Goal: Task Accomplishment & Management: Manage account settings

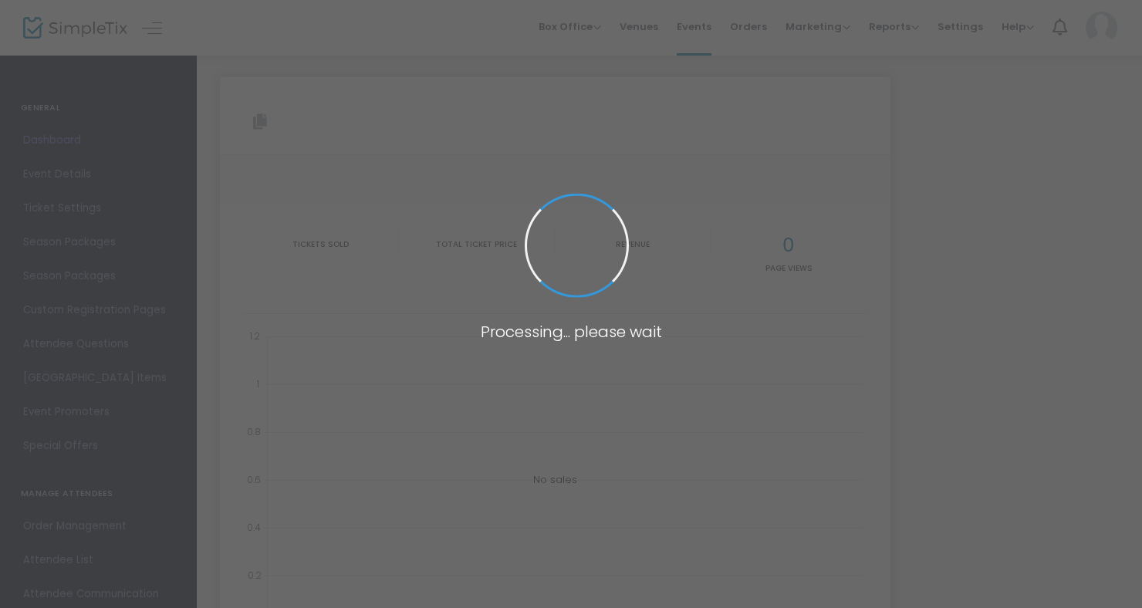
type input "[URL][DOMAIN_NAME]"
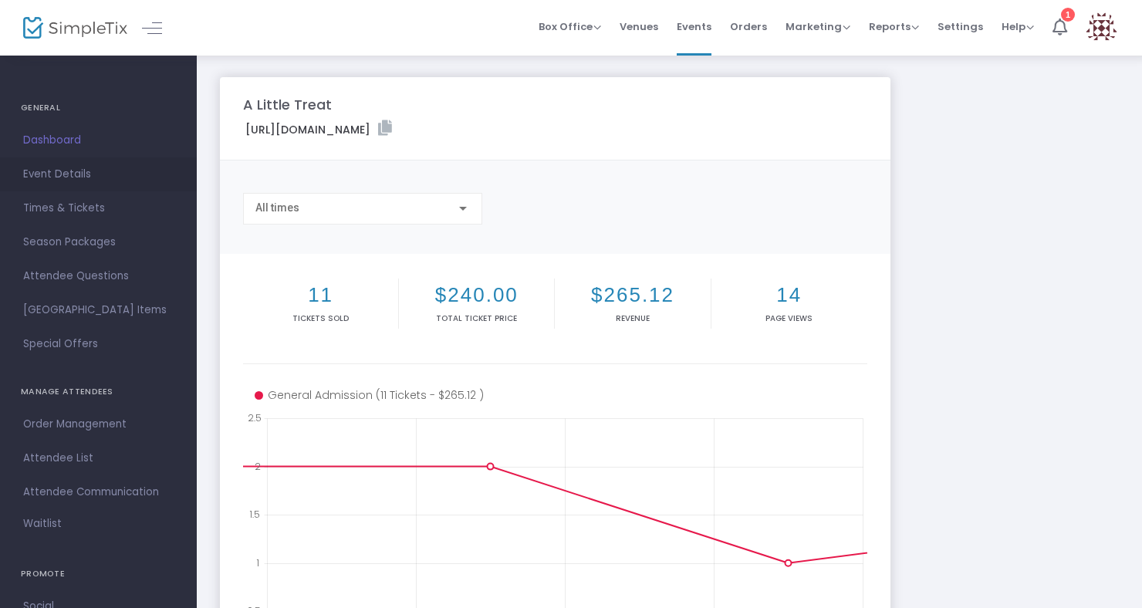
click at [64, 170] on span "Event Details" at bounding box center [98, 174] width 150 height 20
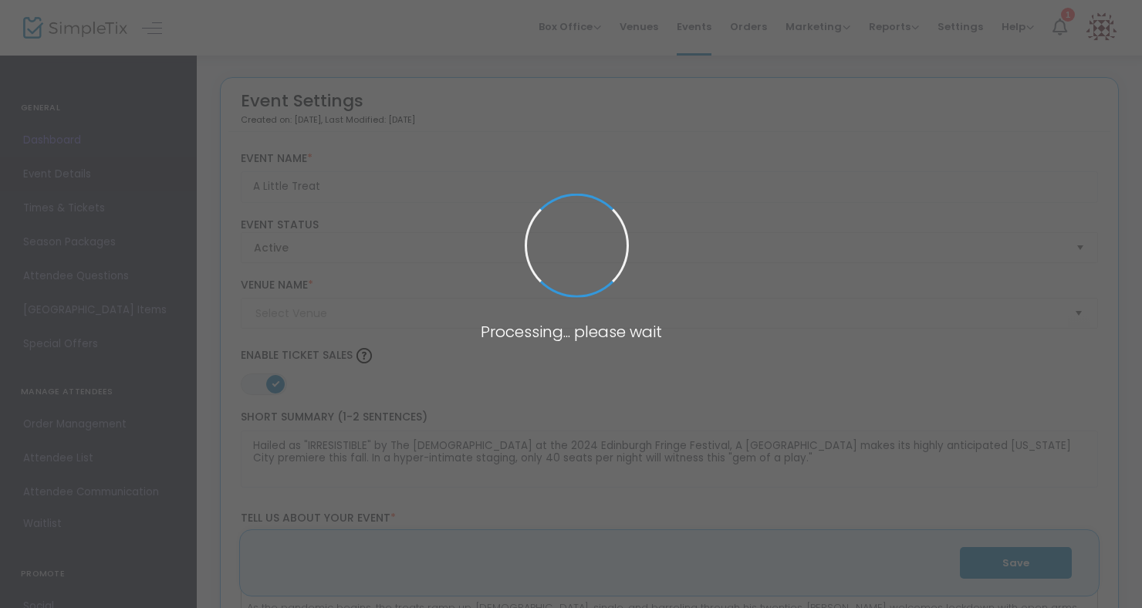
type input "[GEOGRAPHIC_DATA]"
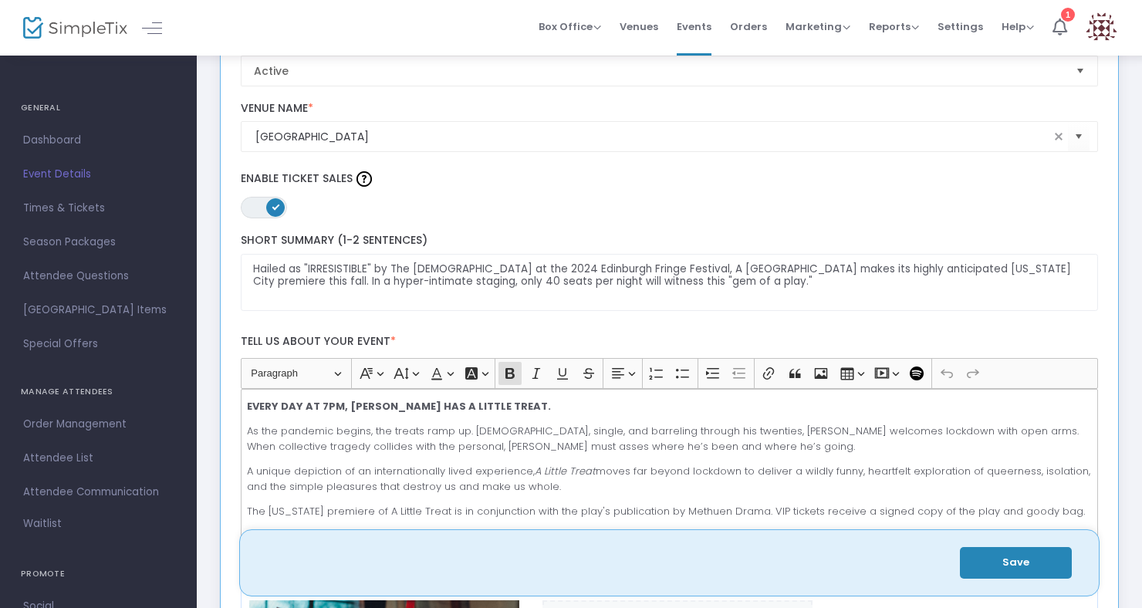
scroll to position [198, 0]
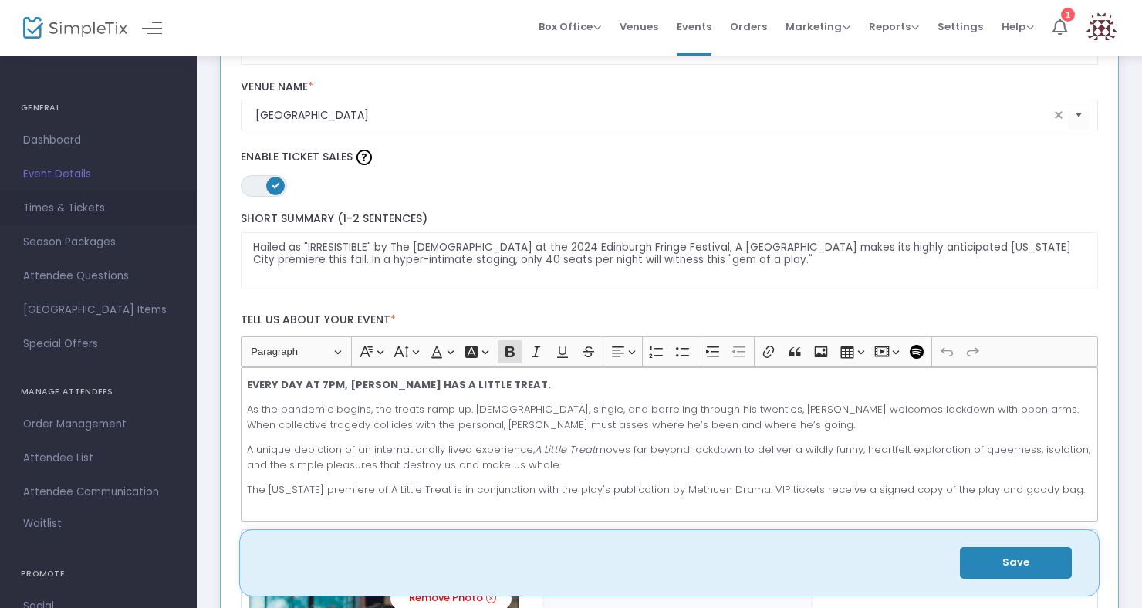
click at [68, 206] on span "Times & Tickets" at bounding box center [98, 208] width 150 height 20
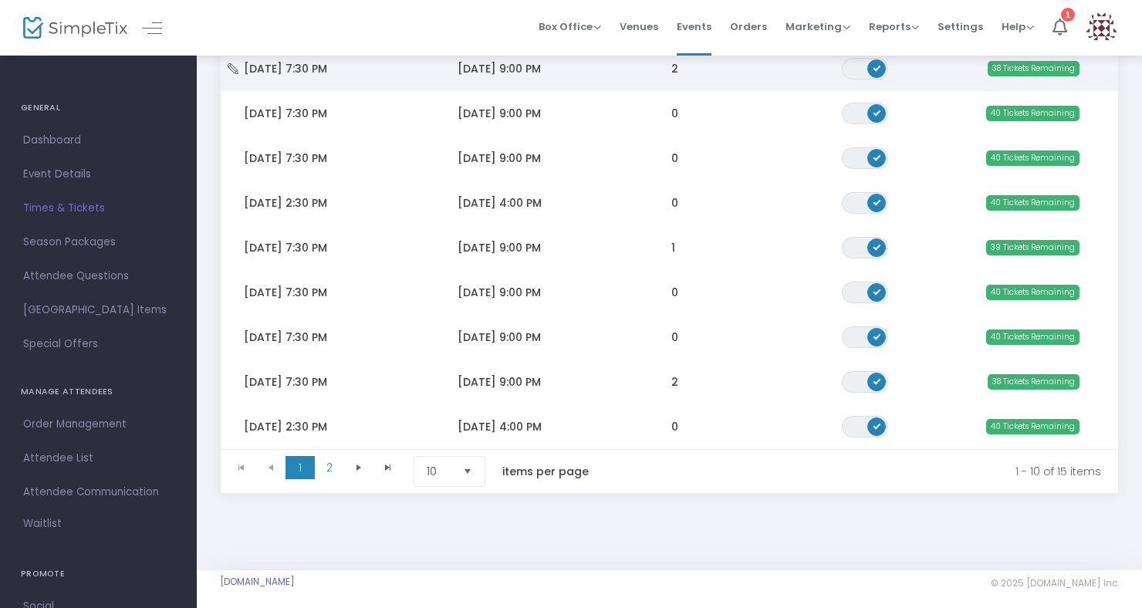
scroll to position [294, 0]
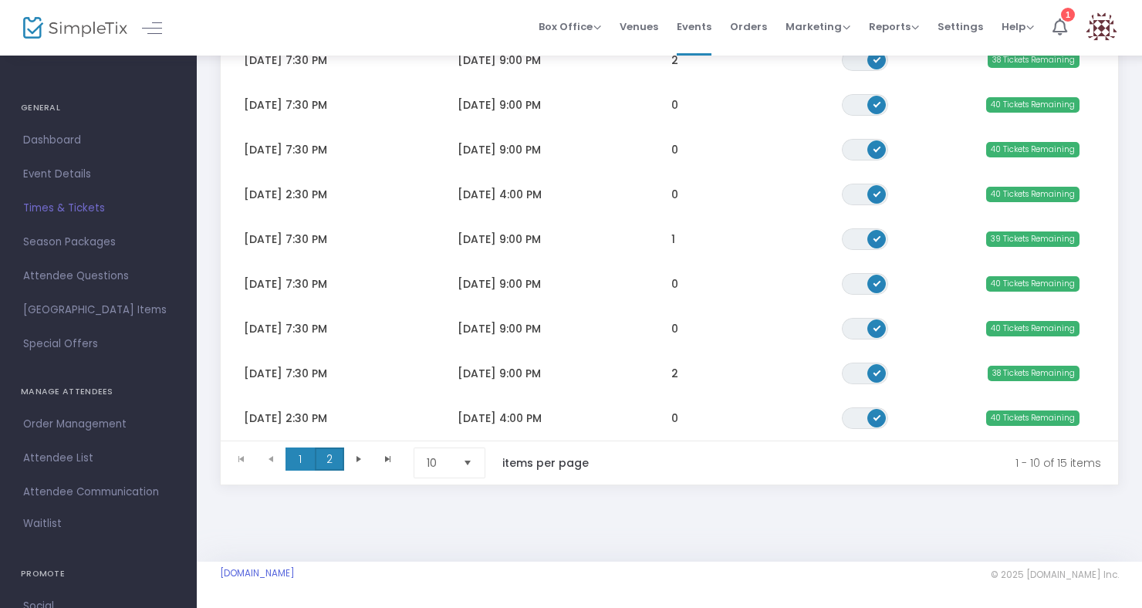
click at [326, 450] on span "2" at bounding box center [329, 459] width 29 height 23
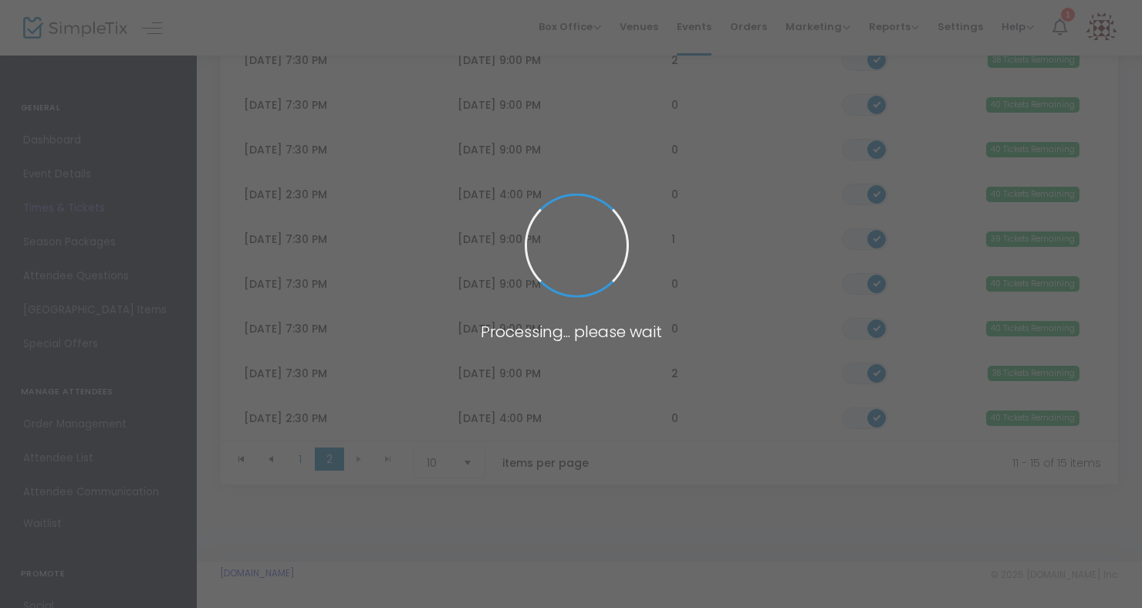
scroll to position [70, 0]
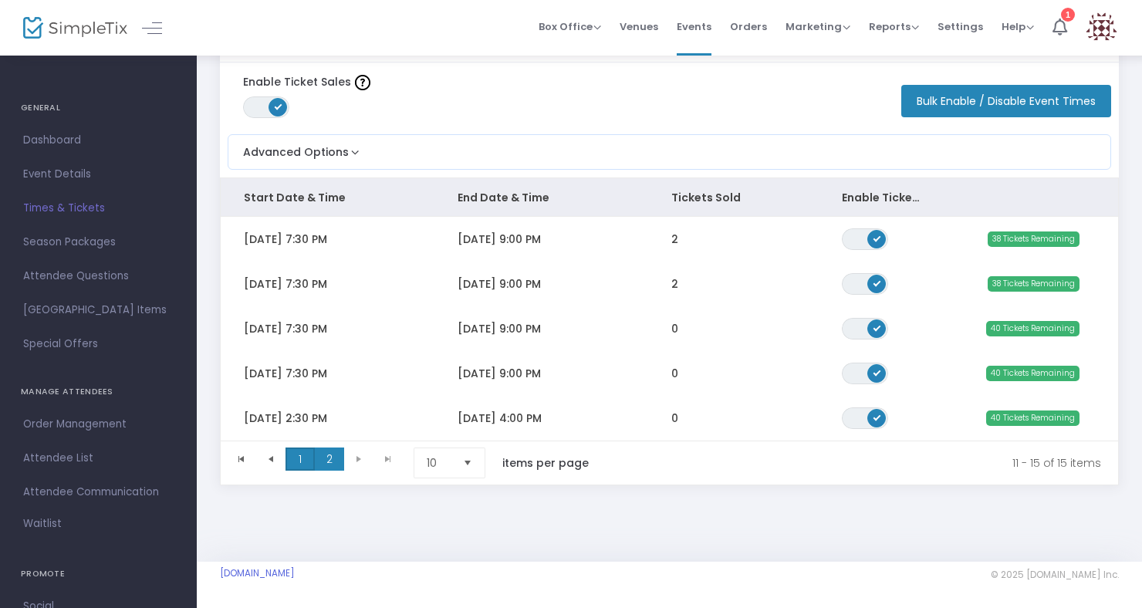
click at [299, 448] on span "1" at bounding box center [300, 459] width 29 height 23
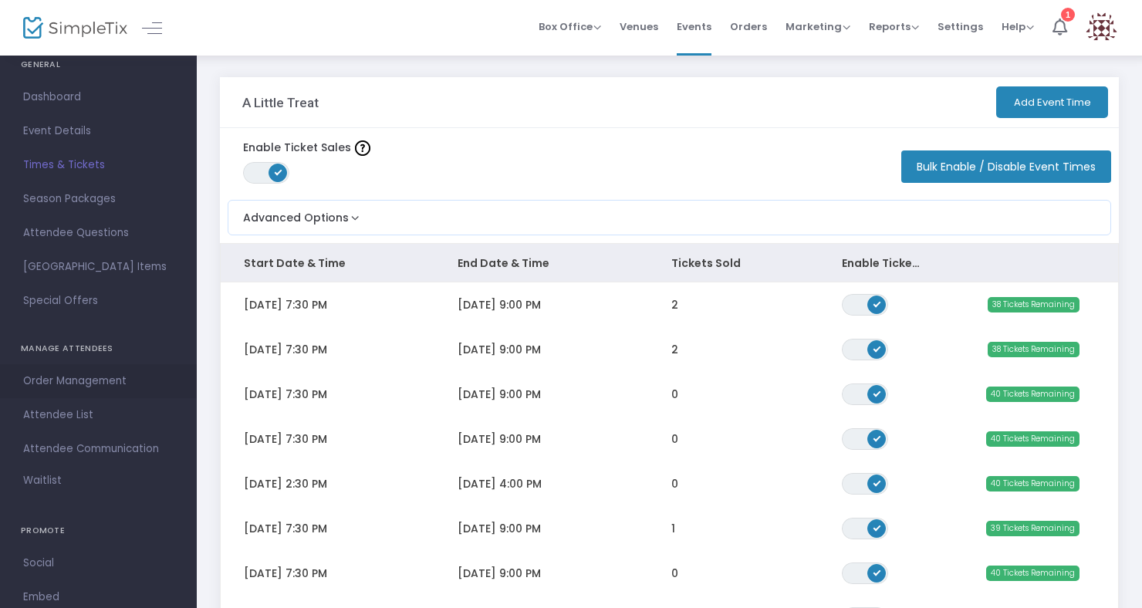
scroll to position [0, 0]
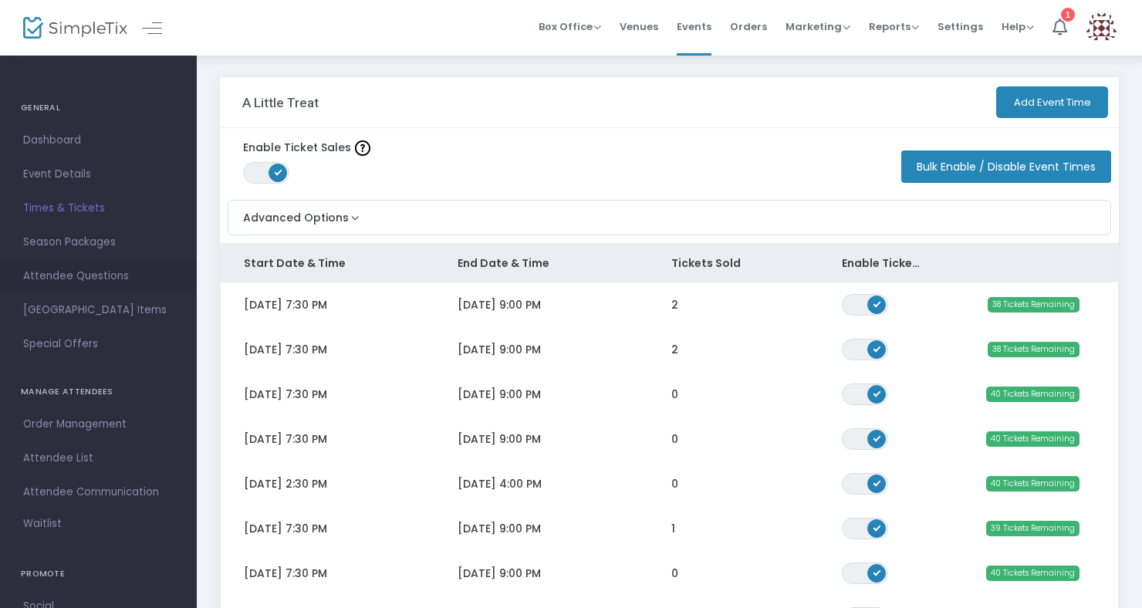
click at [88, 289] on link "Attendee Questions" at bounding box center [98, 276] width 197 height 34
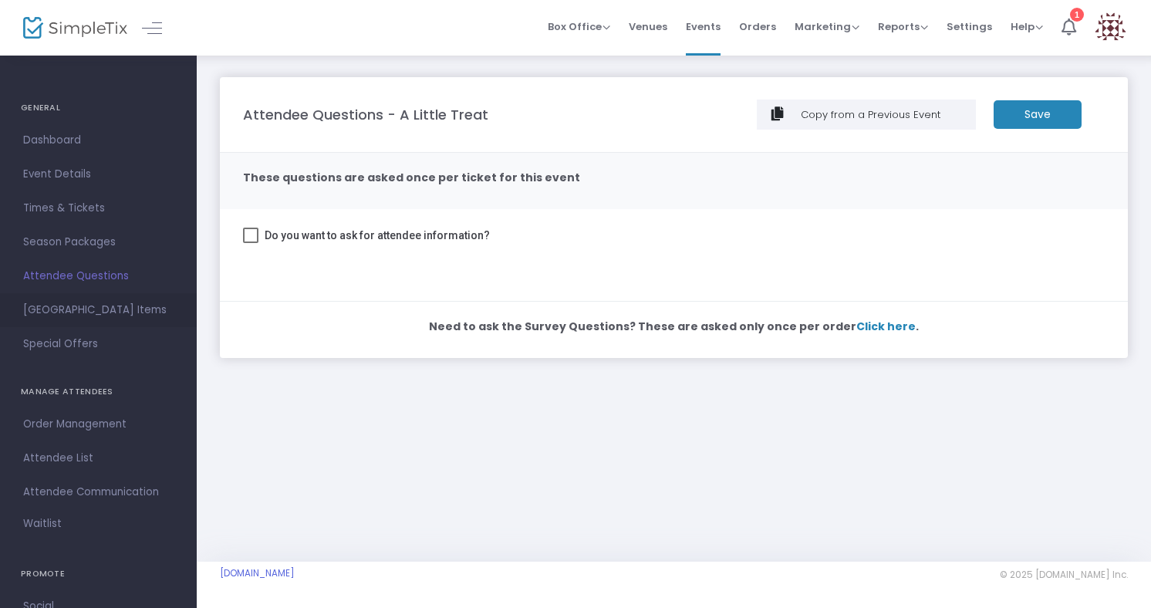
click at [91, 316] on span "[GEOGRAPHIC_DATA] Items" at bounding box center [98, 310] width 150 height 20
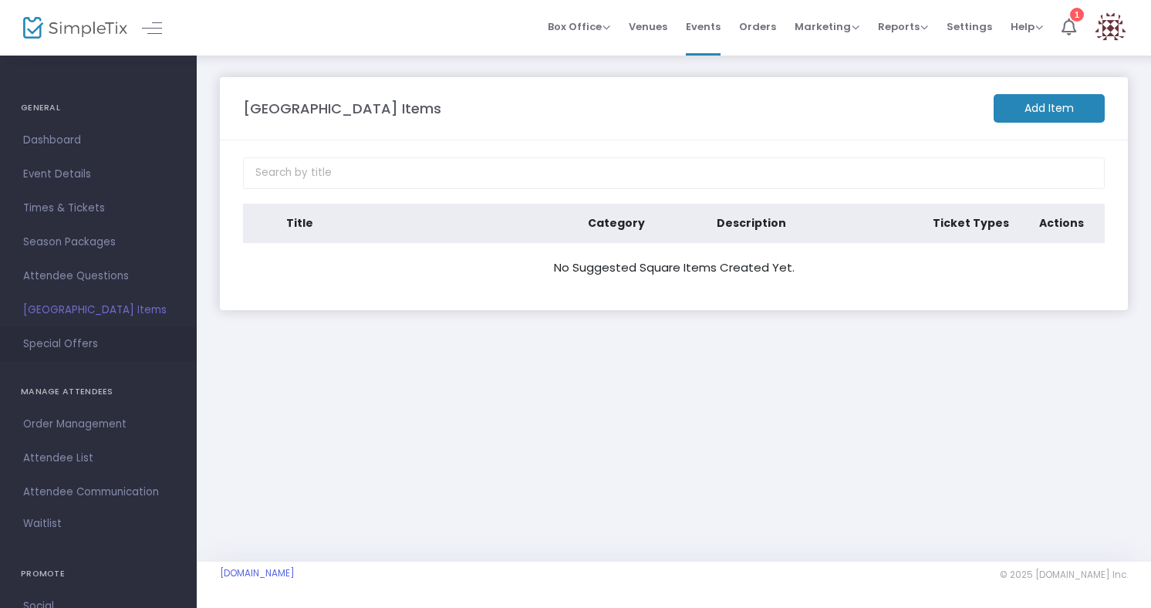
click at [89, 349] on span "Special Offers" at bounding box center [98, 344] width 150 height 20
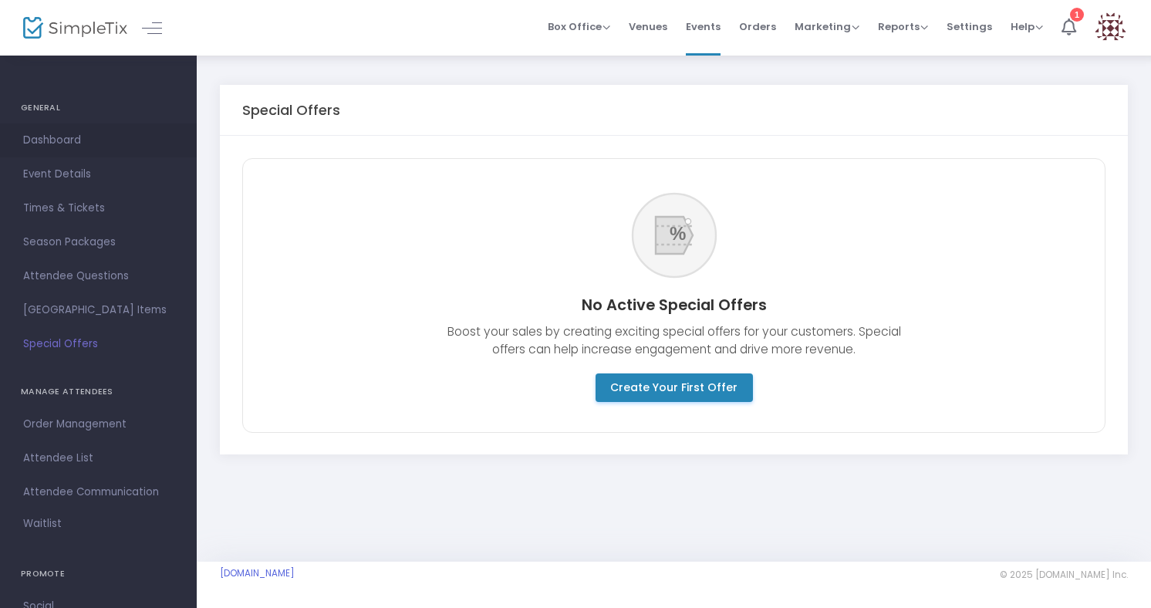
click at [51, 144] on span "Dashboard" at bounding box center [98, 140] width 150 height 20
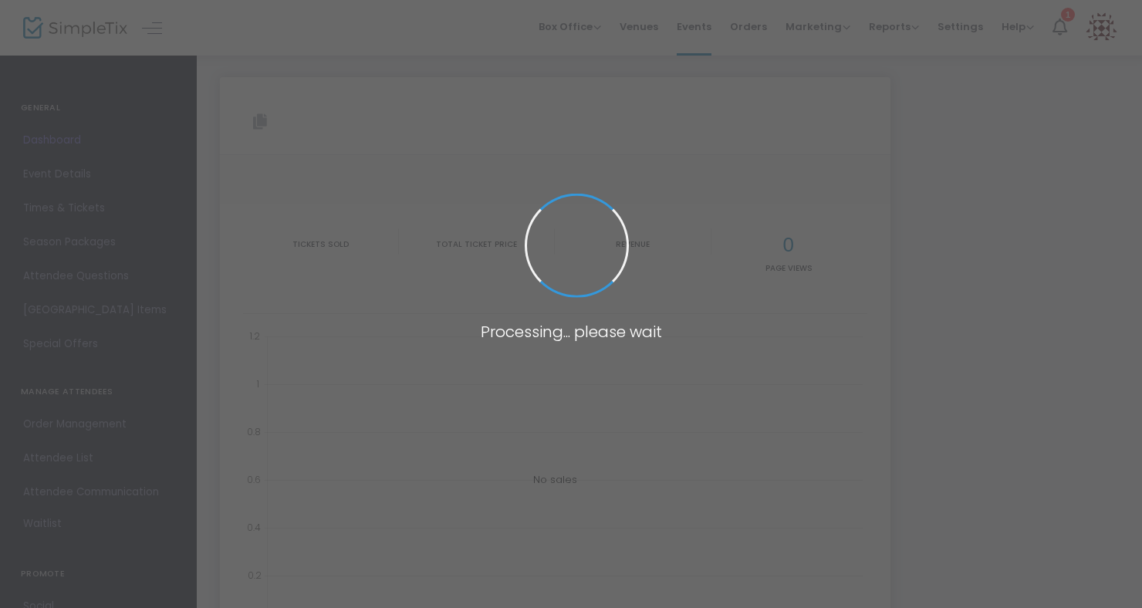
type input "[URL][DOMAIN_NAME]"
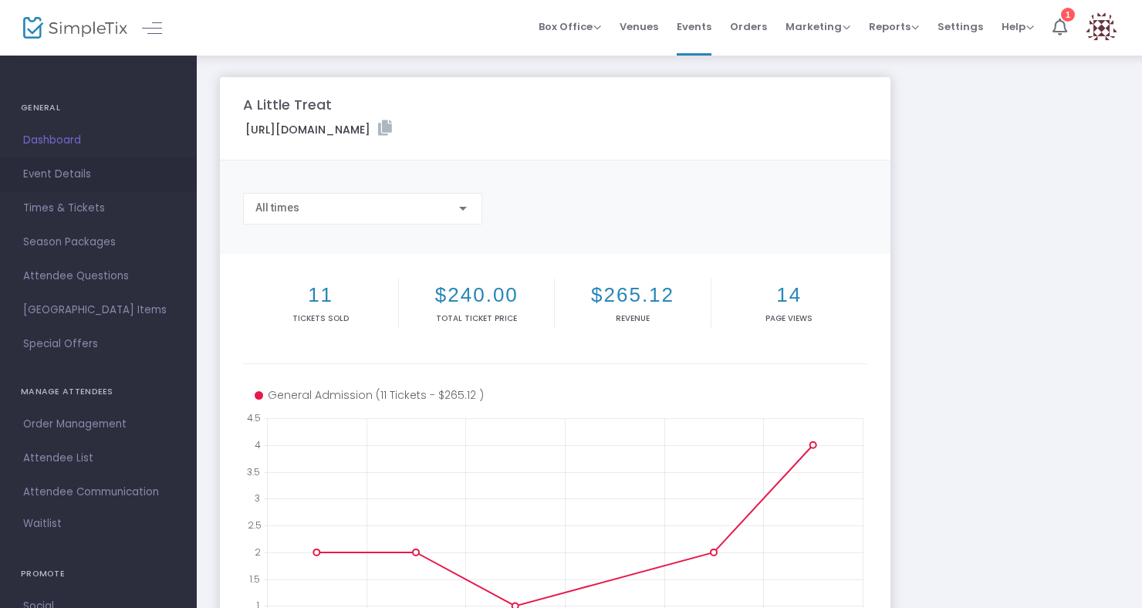
click at [52, 164] on span "Event Details" at bounding box center [98, 174] width 150 height 20
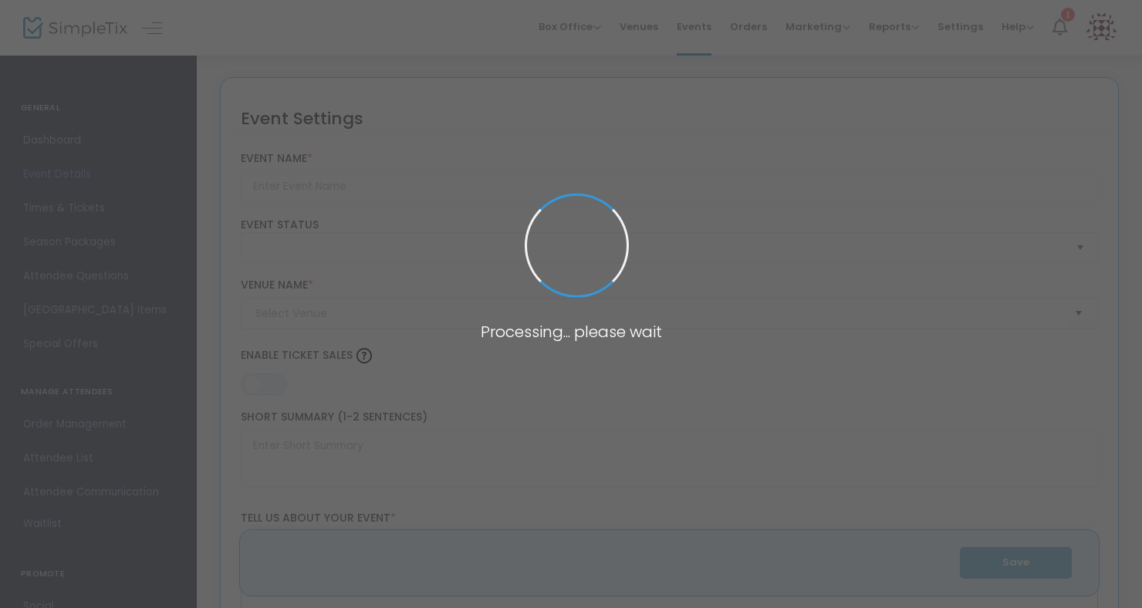
type input "A Little Treat"
type textarea "Hailed as "IRRESISTIBLE" by The [DEMOGRAPHIC_DATA] at the 2024 Edinburgh Fringe…"
type input "8.875 %"
type input "Buy Tickets"
type input "[GEOGRAPHIC_DATA]"
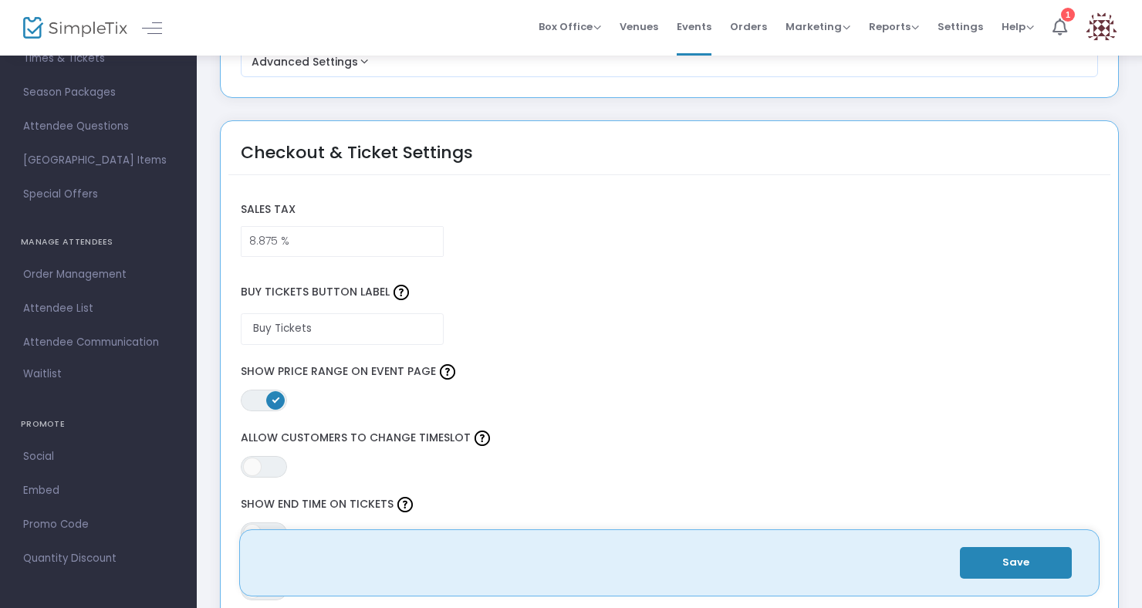
scroll to position [150, 0]
click at [93, 283] on span "Order Management" at bounding box center [98, 274] width 150 height 20
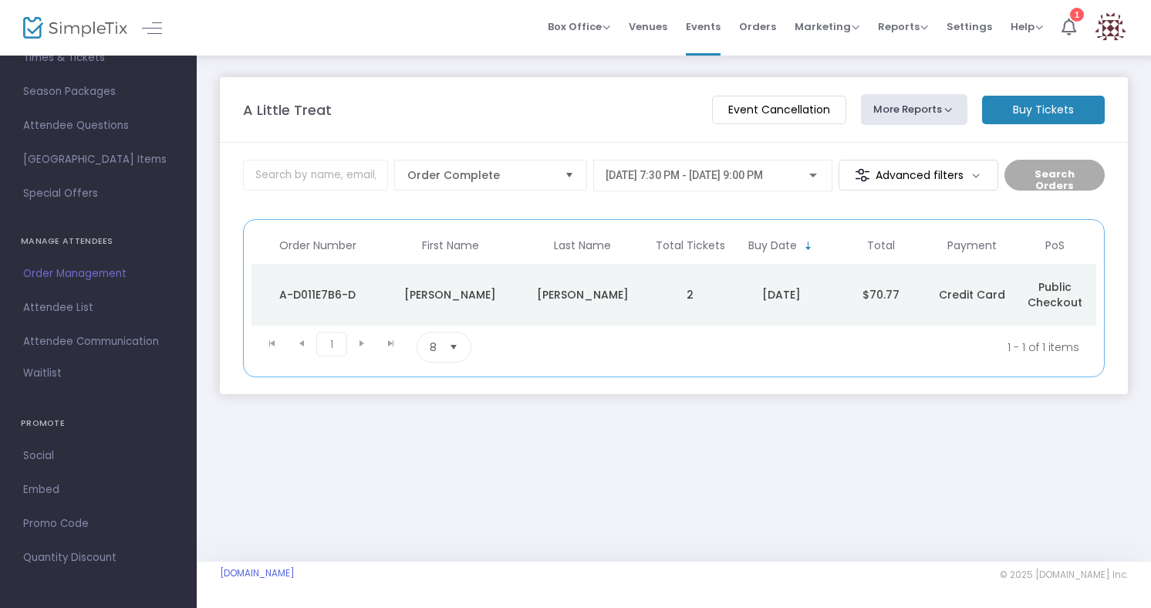
click at [79, 312] on span "Attendee List" at bounding box center [98, 308] width 150 height 20
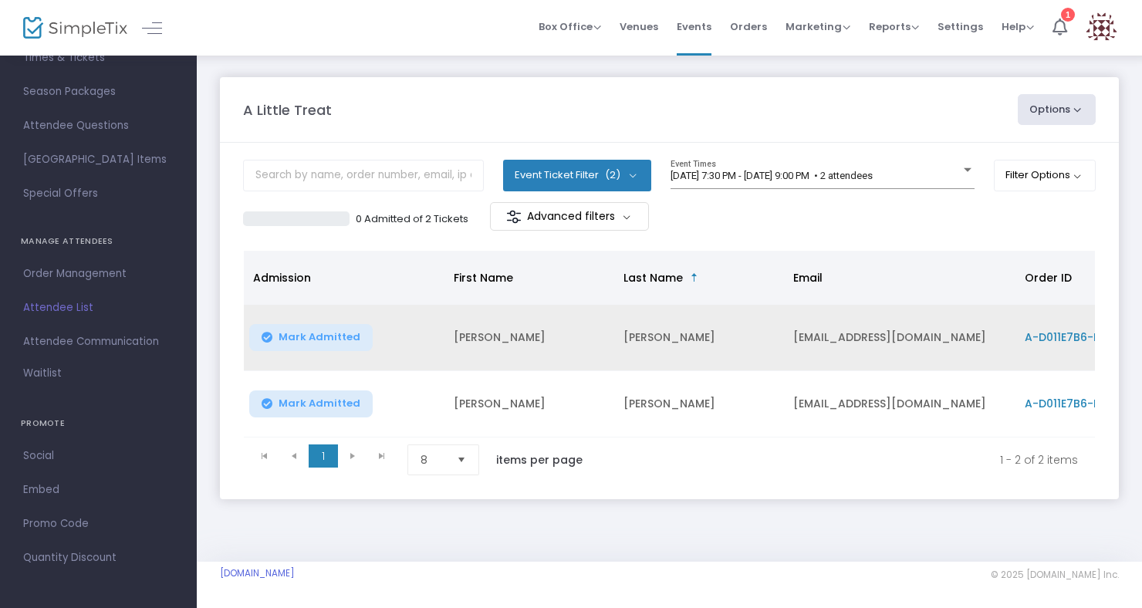
click at [460, 337] on td "[PERSON_NAME]" at bounding box center [530, 338] width 170 height 66
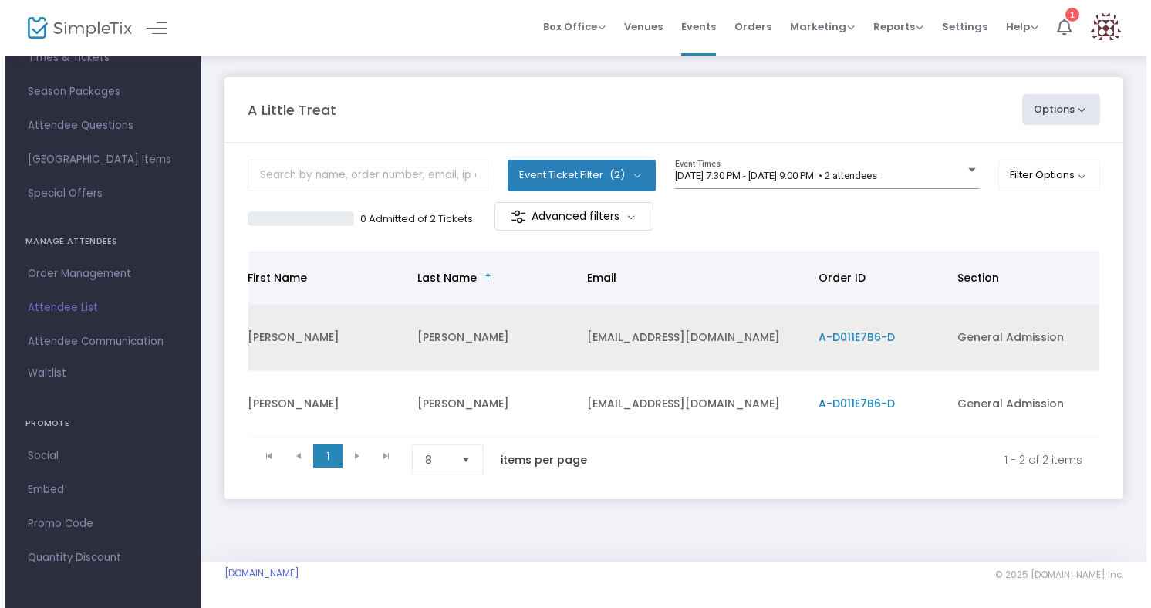
scroll to position [0, 229]
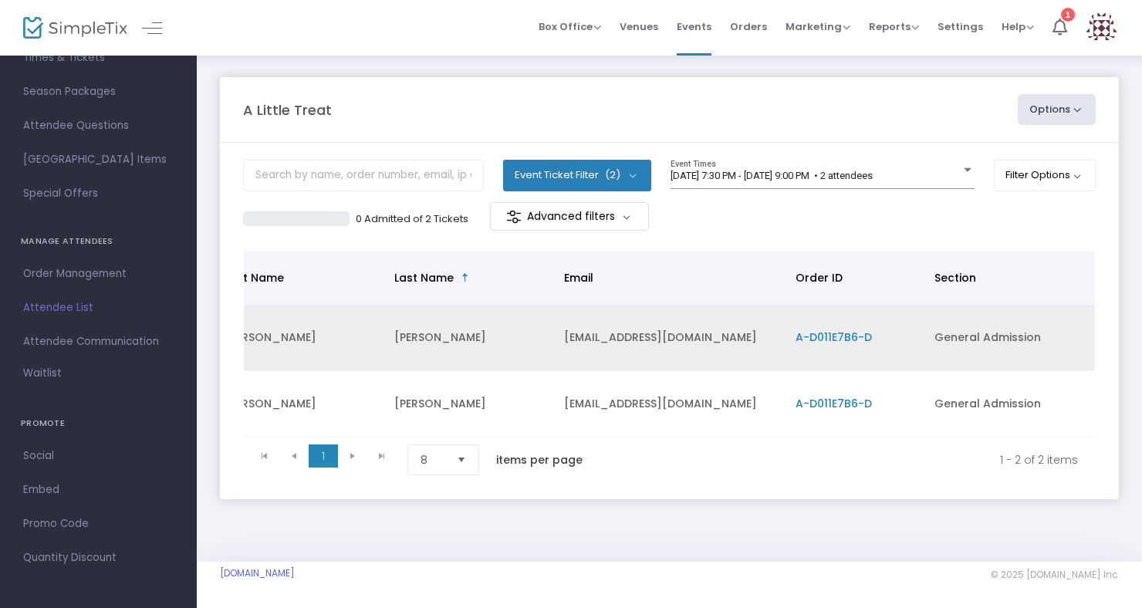
click at [819, 333] on span "A-D011E7B6-D" at bounding box center [834, 337] width 76 height 15
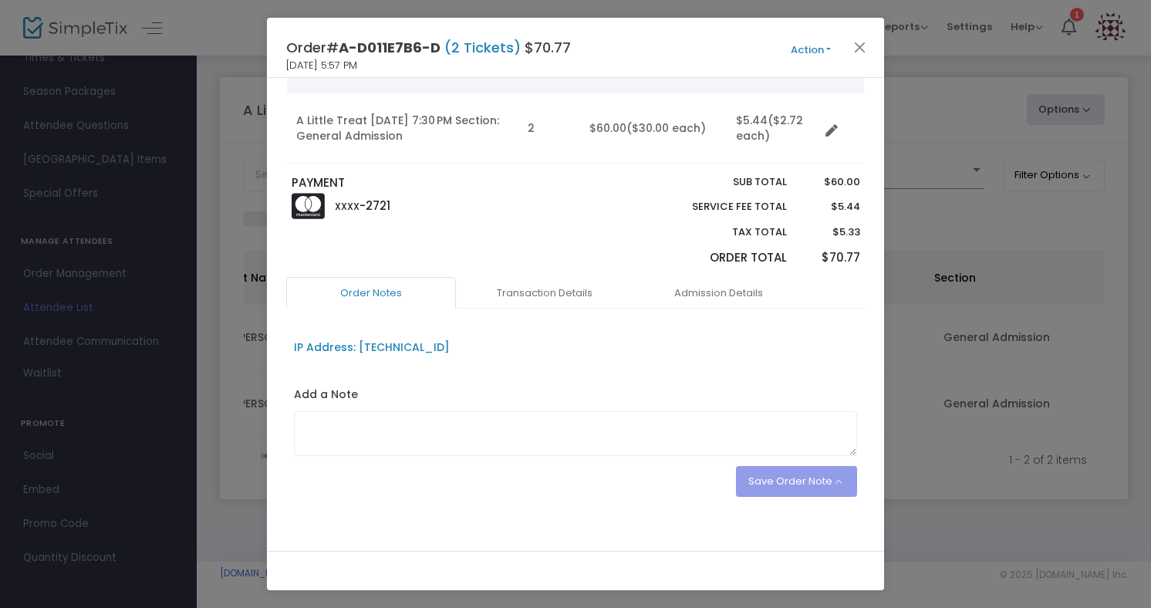
scroll to position [150, 0]
click at [545, 285] on link "Transaction Details" at bounding box center [545, 292] width 170 height 32
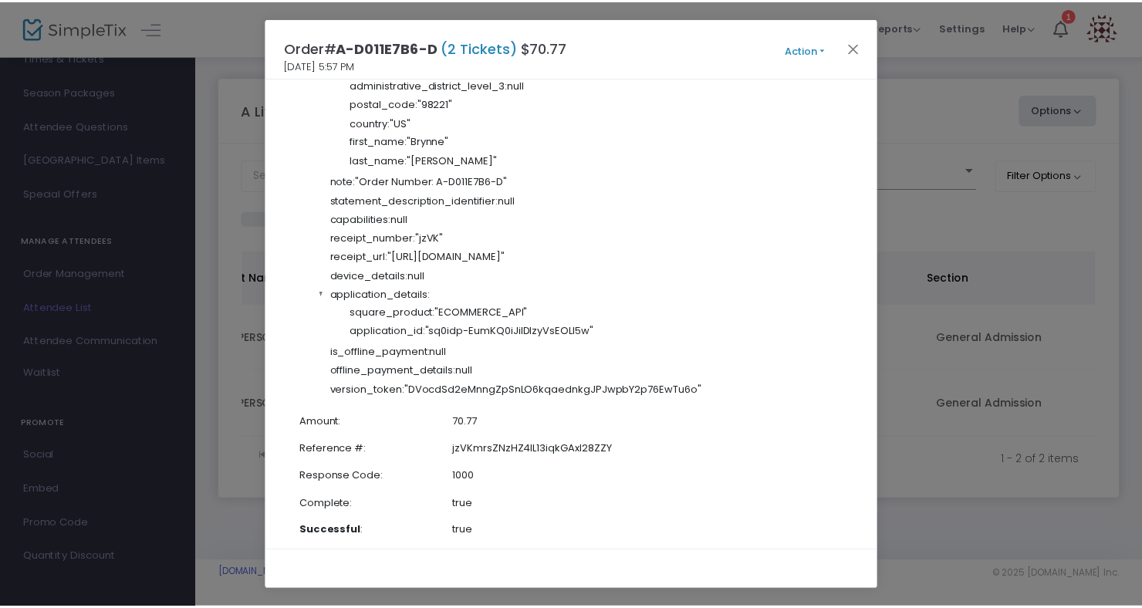
scroll to position [2630, 0]
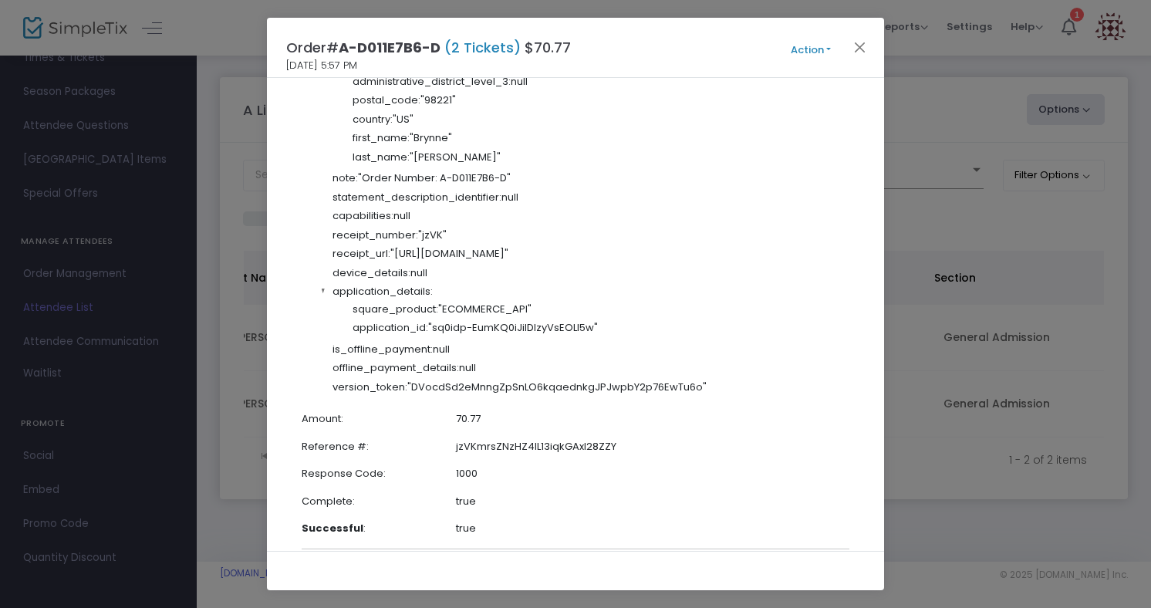
click at [1000, 78] on ngb-modal-window "Order# A-D011E7B6-D (2 Tickets) $70.77 [DATE] 5:57 PM Action Mark Admitted Edit…" at bounding box center [575, 304] width 1151 height 608
click at [867, 49] on button "Close" at bounding box center [860, 47] width 20 height 20
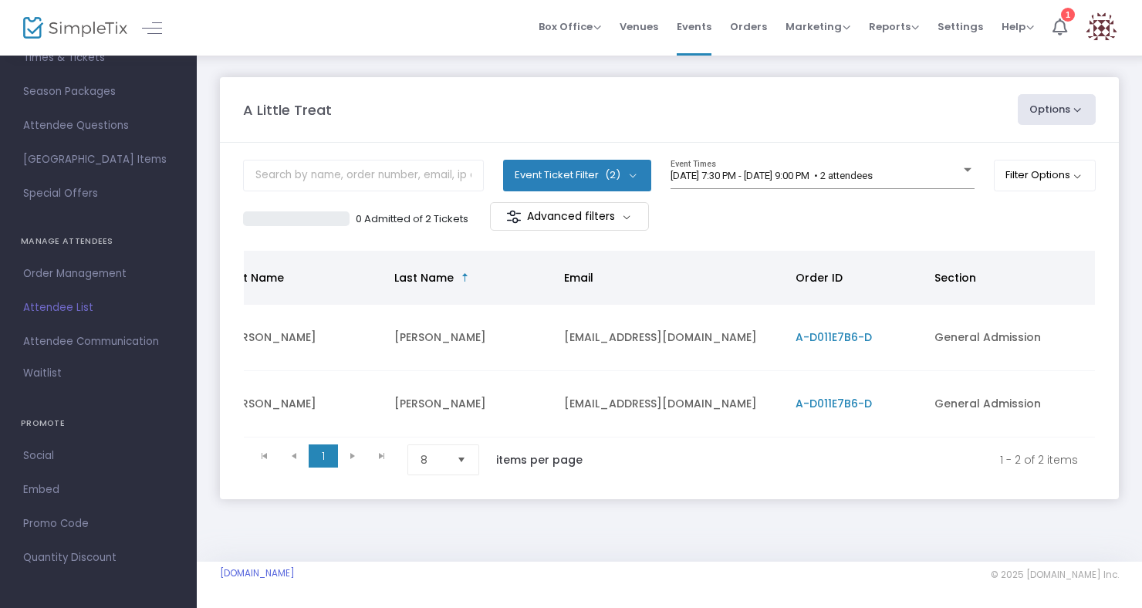
scroll to position [0, 220]
